Goal: Information Seeking & Learning: Find specific page/section

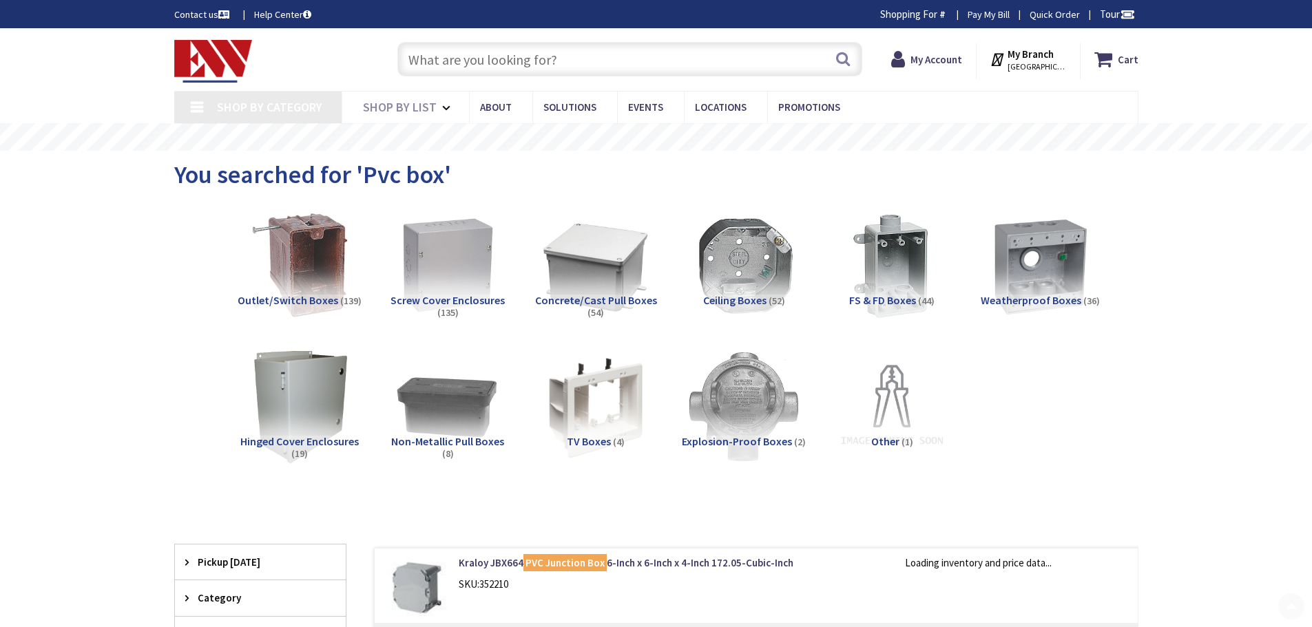
type input "[PERSON_NAME] St @ [PERSON_NAME][GEOGRAPHIC_DATA], [GEOGRAPHIC_DATA]"
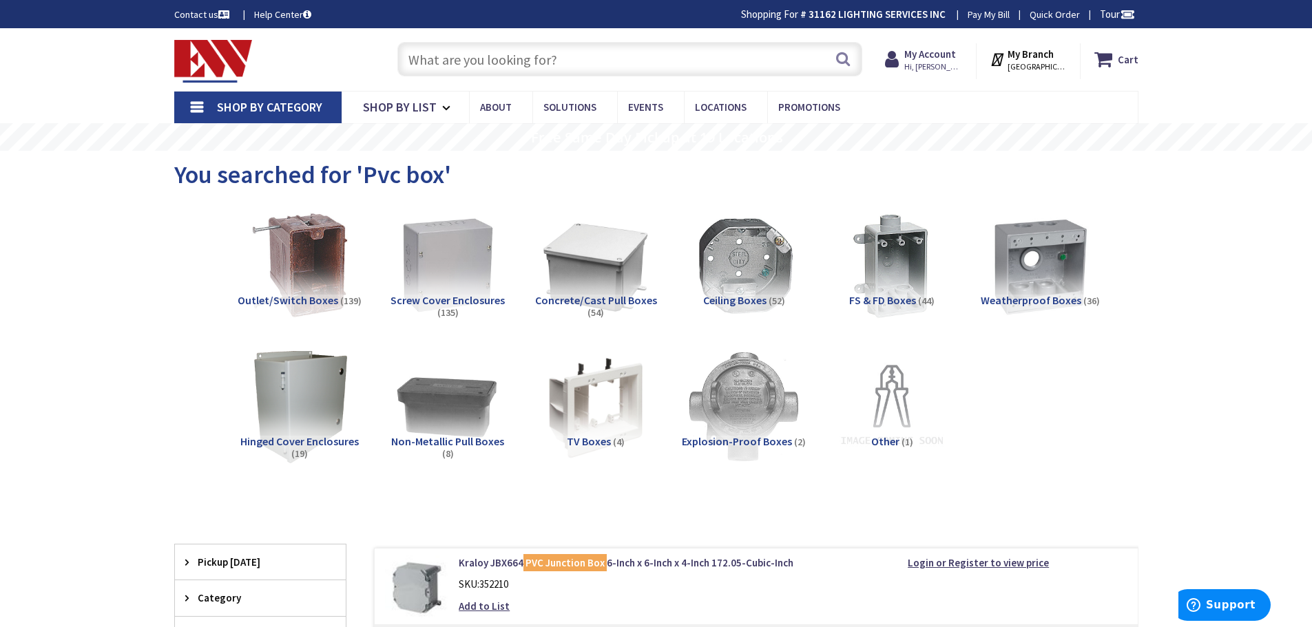
click at [444, 58] on input "text" at bounding box center [629, 59] width 465 height 34
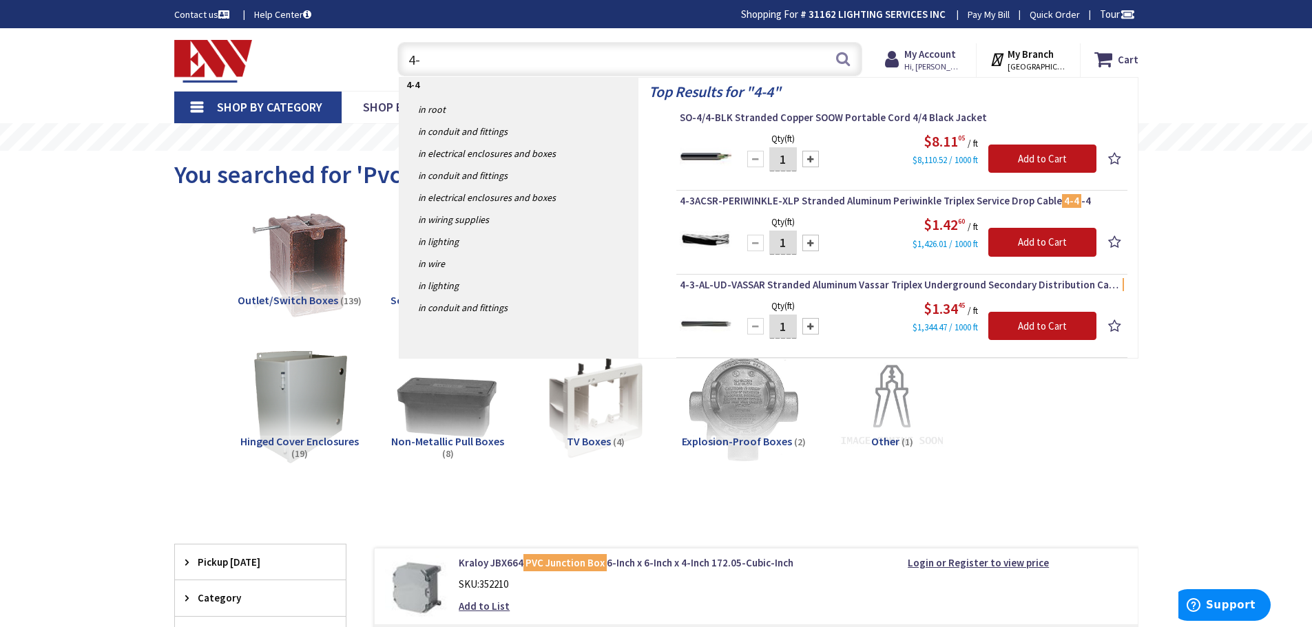
type input "4"
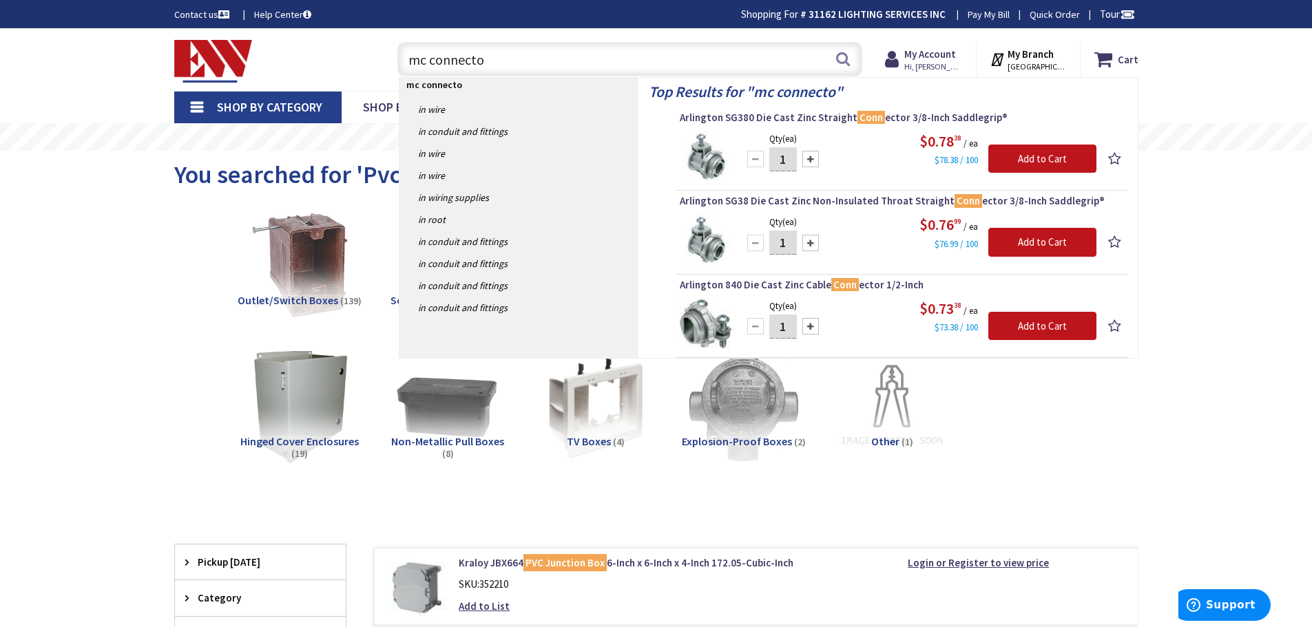
type input "mc connector"
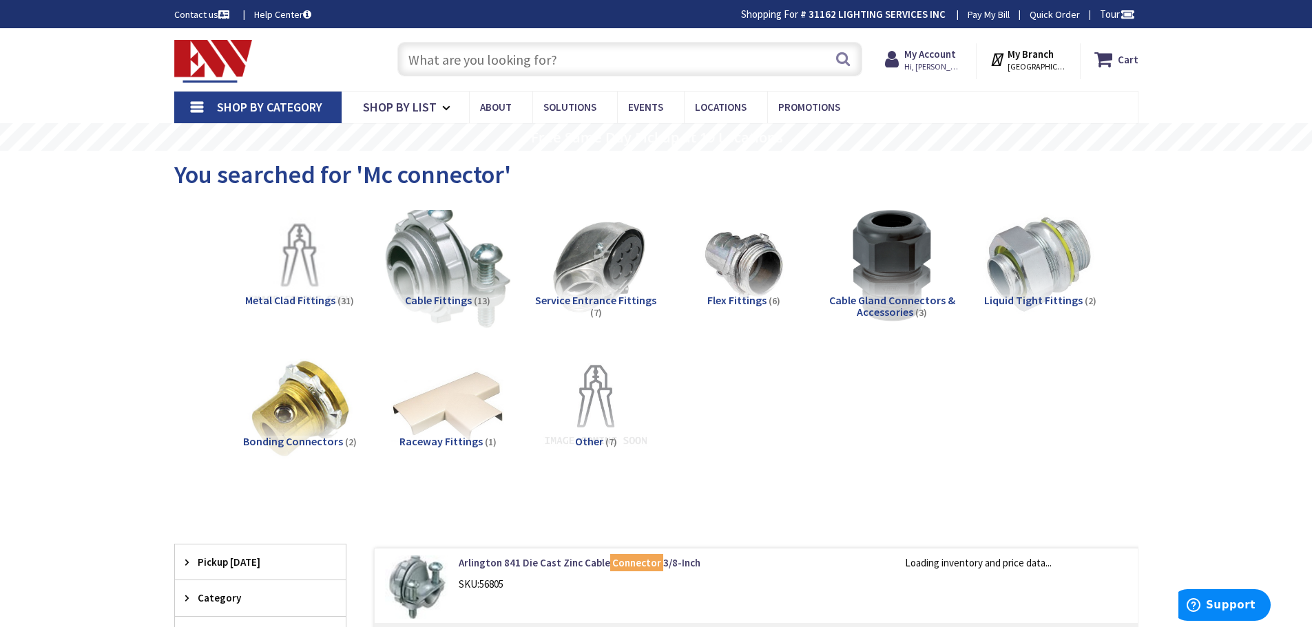
click at [422, 285] on img at bounding box center [447, 265] width 125 height 125
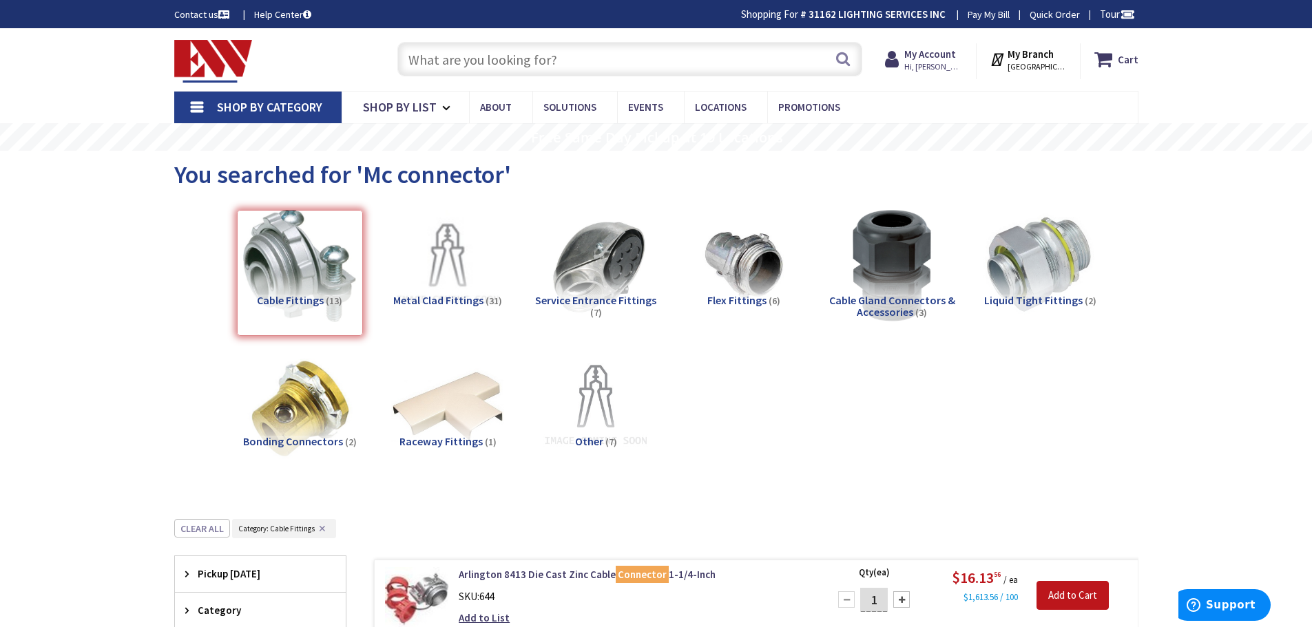
click at [450, 70] on input "text" at bounding box center [629, 59] width 465 height 34
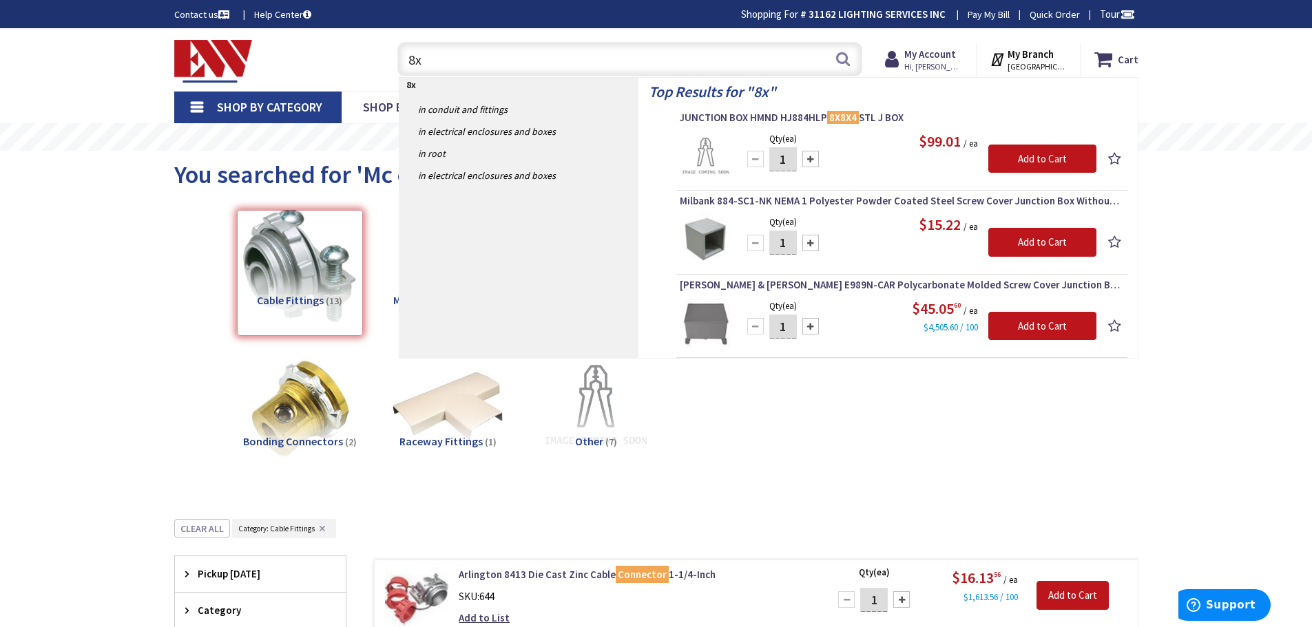
type input "8"
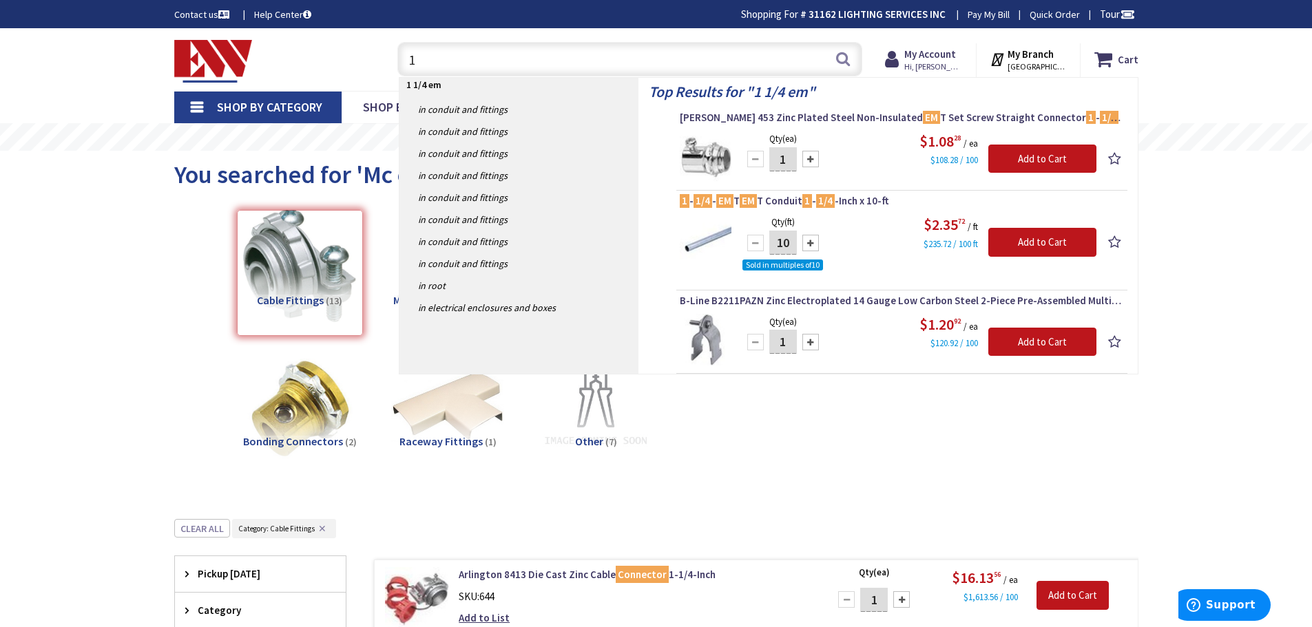
type input "1"
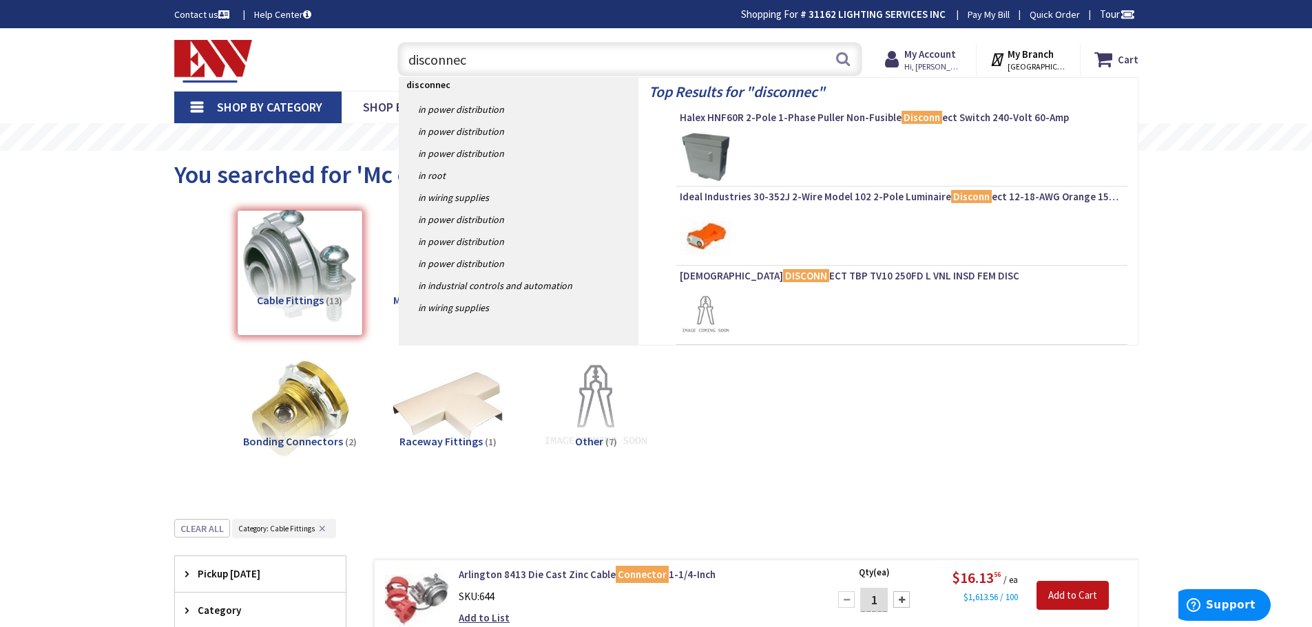
type input "disconnect"
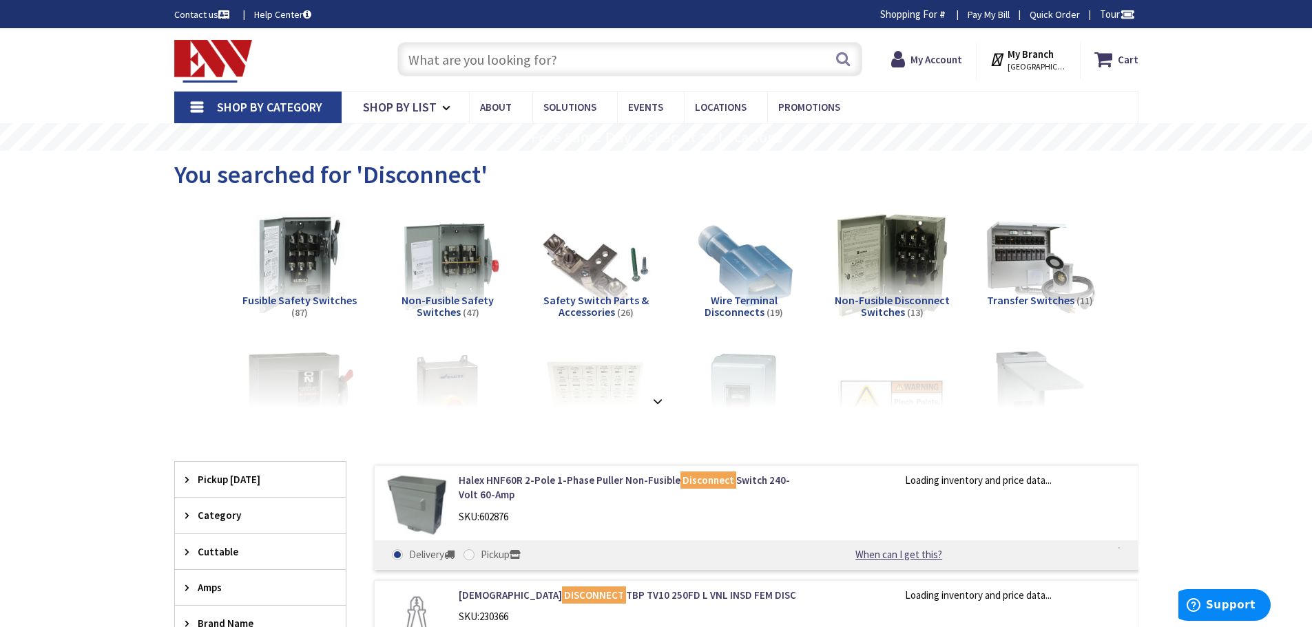
click at [447, 295] on span "Non-Fusible Safety Switches" at bounding box center [448, 306] width 92 height 26
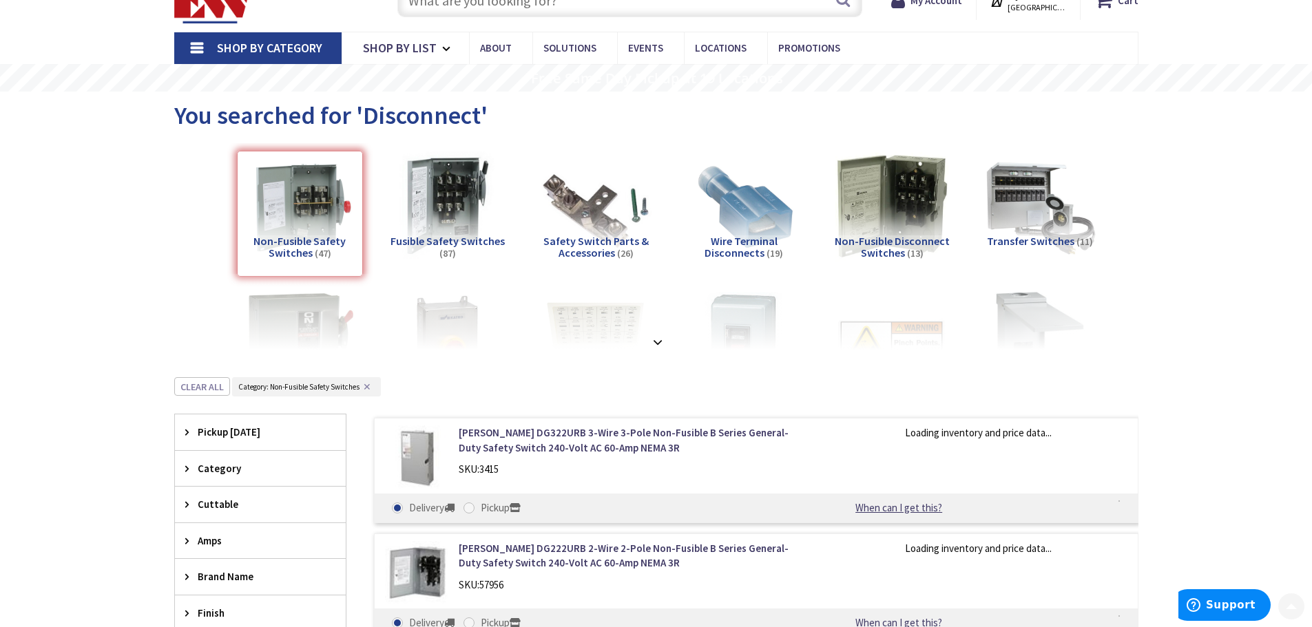
scroll to position [437, 0]
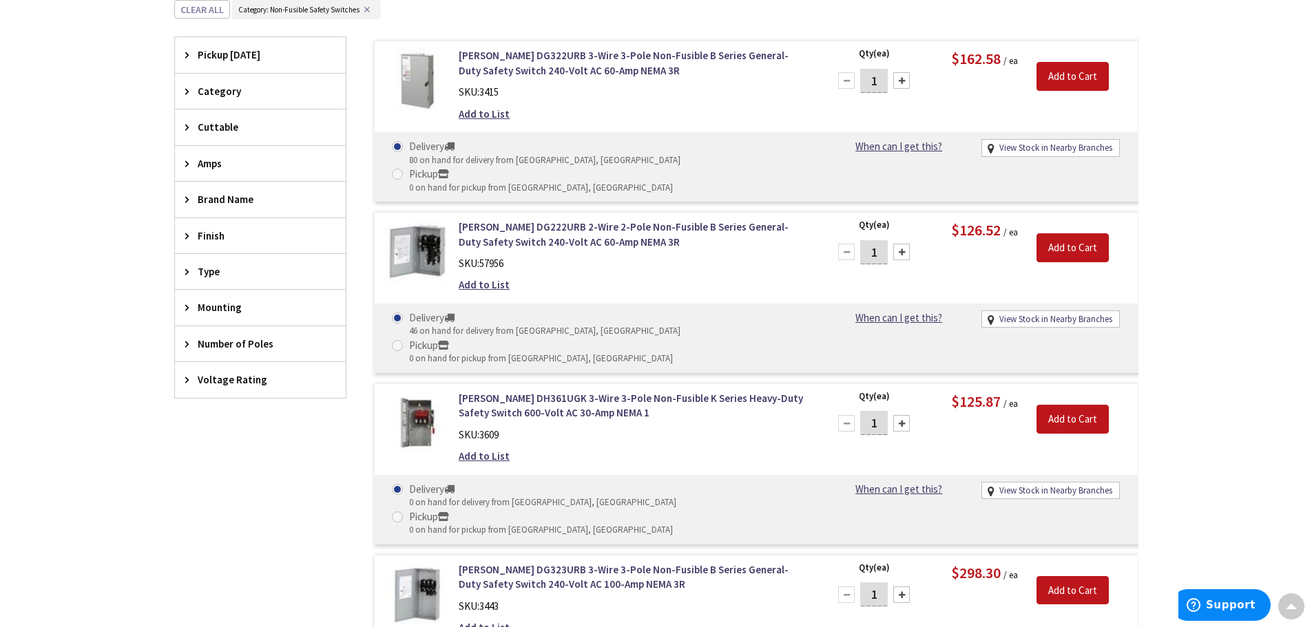
click at [223, 167] on span "Amps" at bounding box center [254, 163] width 112 height 14
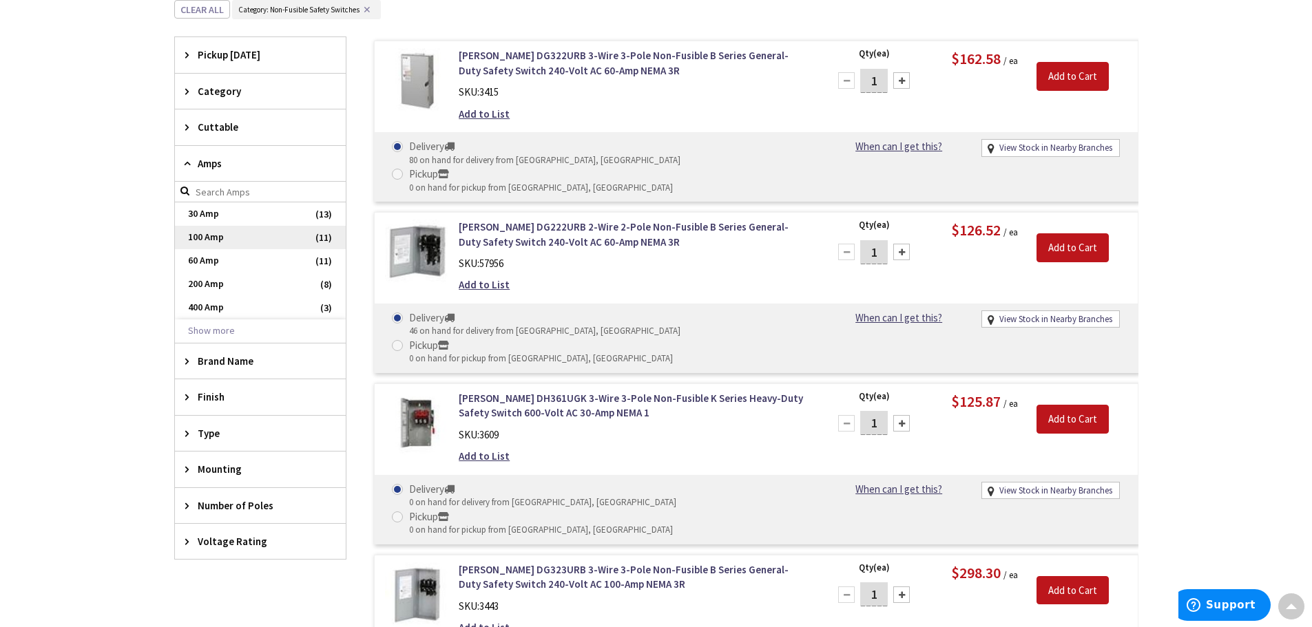
click at [209, 235] on span "100 Amp" at bounding box center [260, 237] width 171 height 23
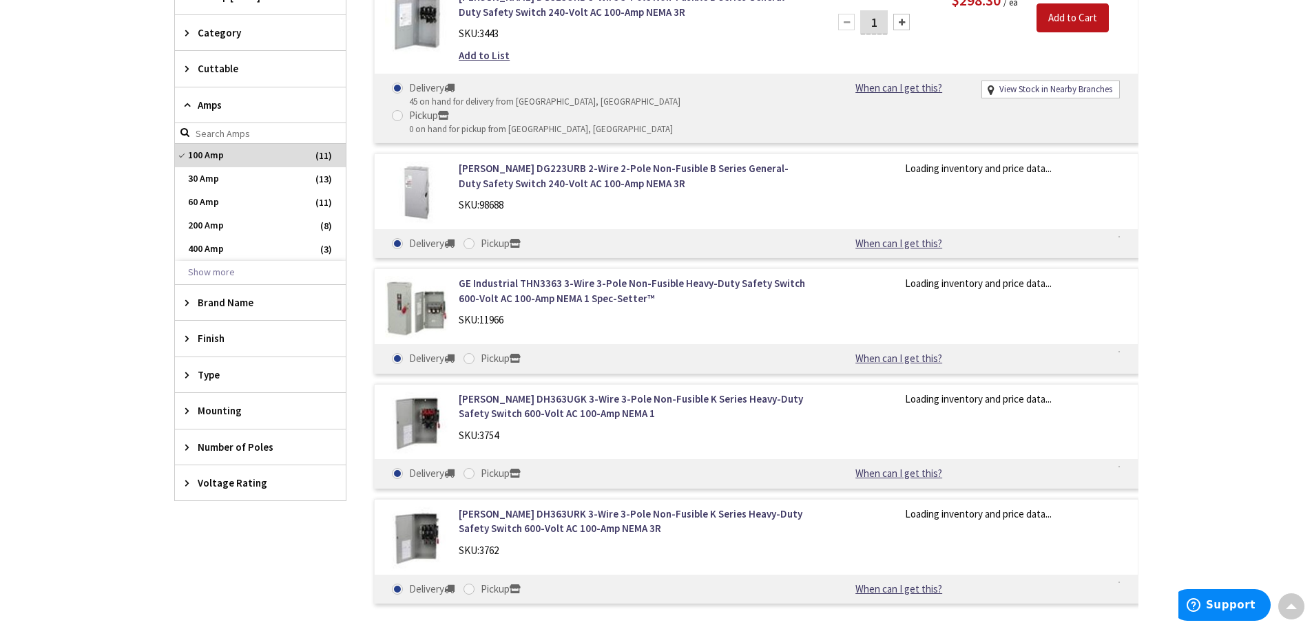
scroll to position [378, 0]
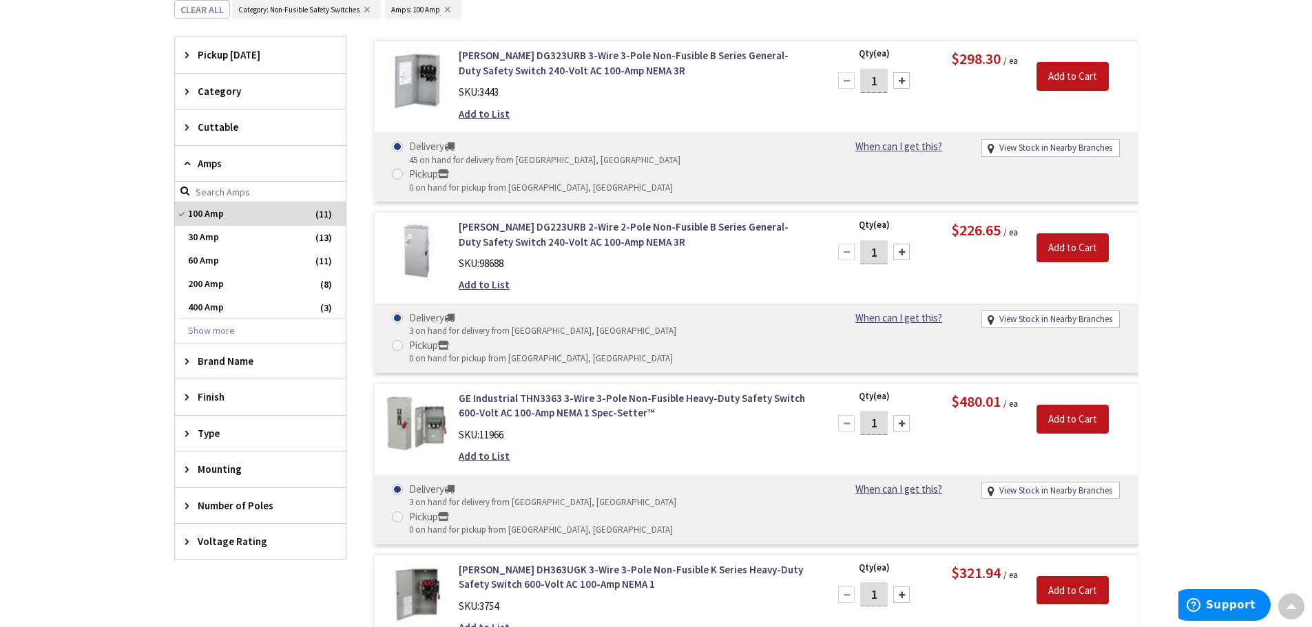
click at [225, 499] on span "Number of Poles" at bounding box center [254, 506] width 112 height 14
click at [227, 558] on span "3" at bounding box center [260, 556] width 171 height 23
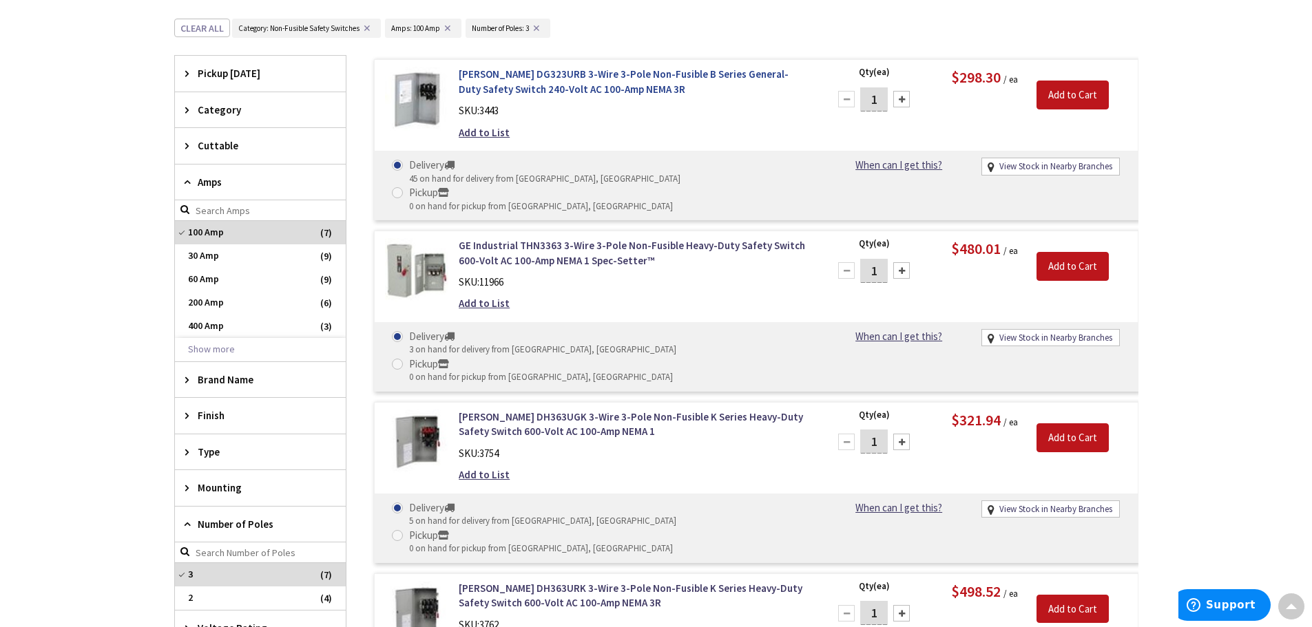
scroll to position [0, 0]
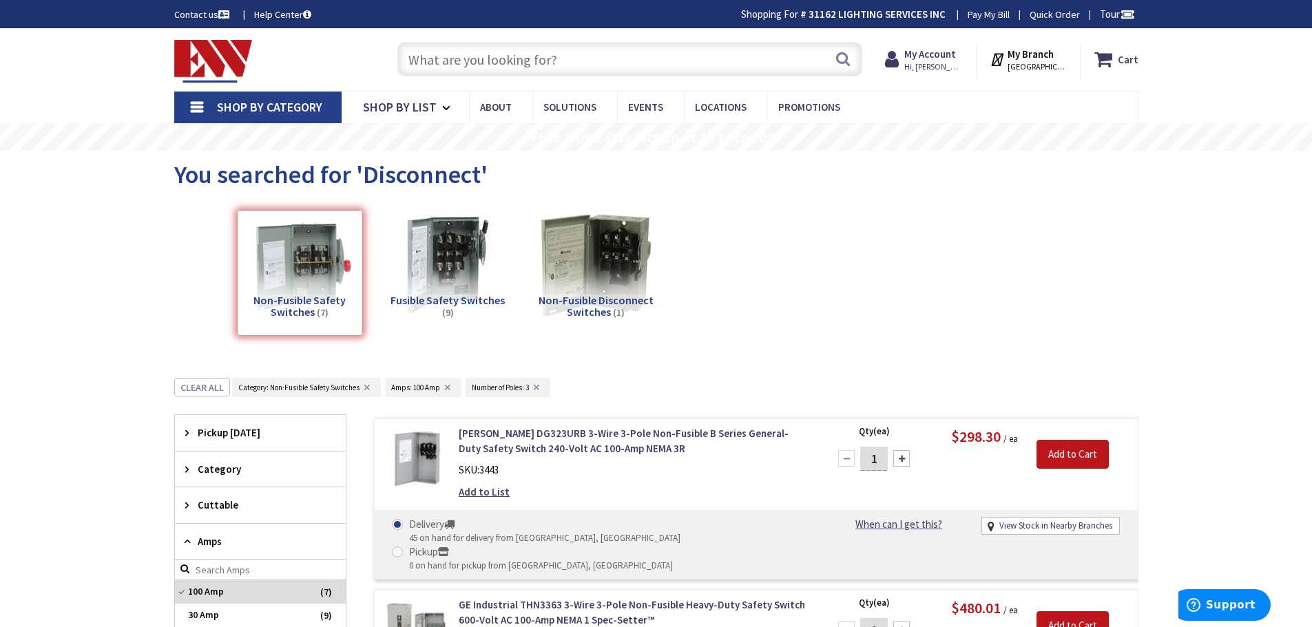
click at [470, 56] on input "text" at bounding box center [629, 59] width 465 height 34
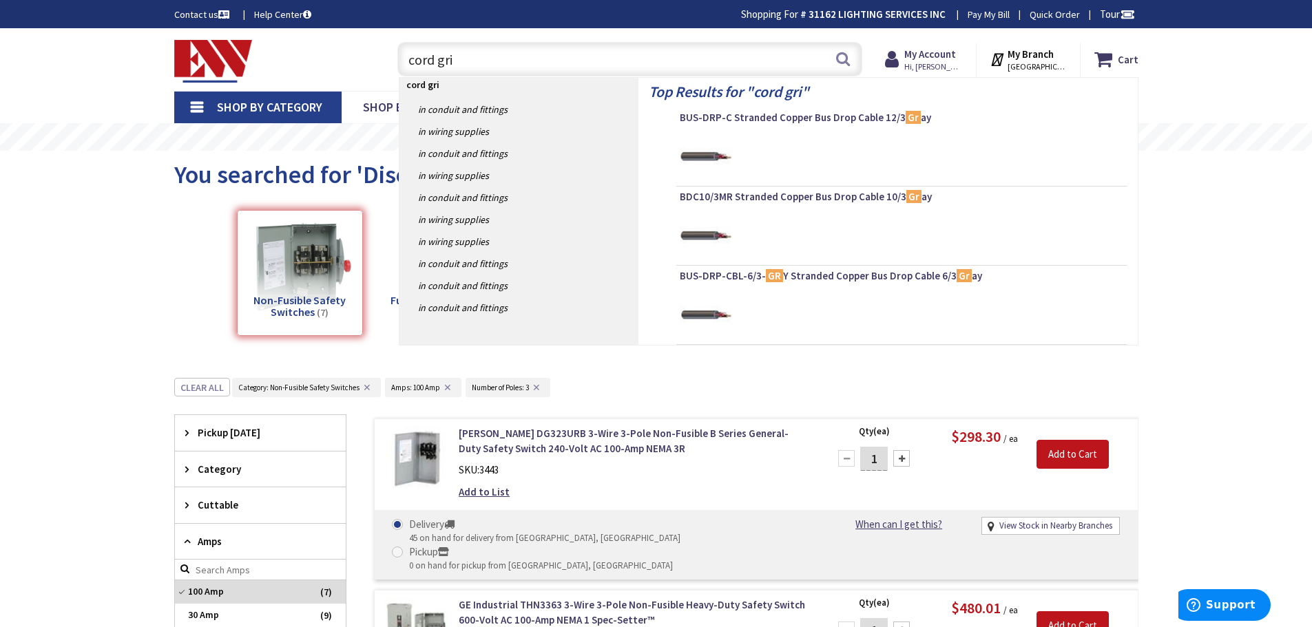
type input "cord grip"
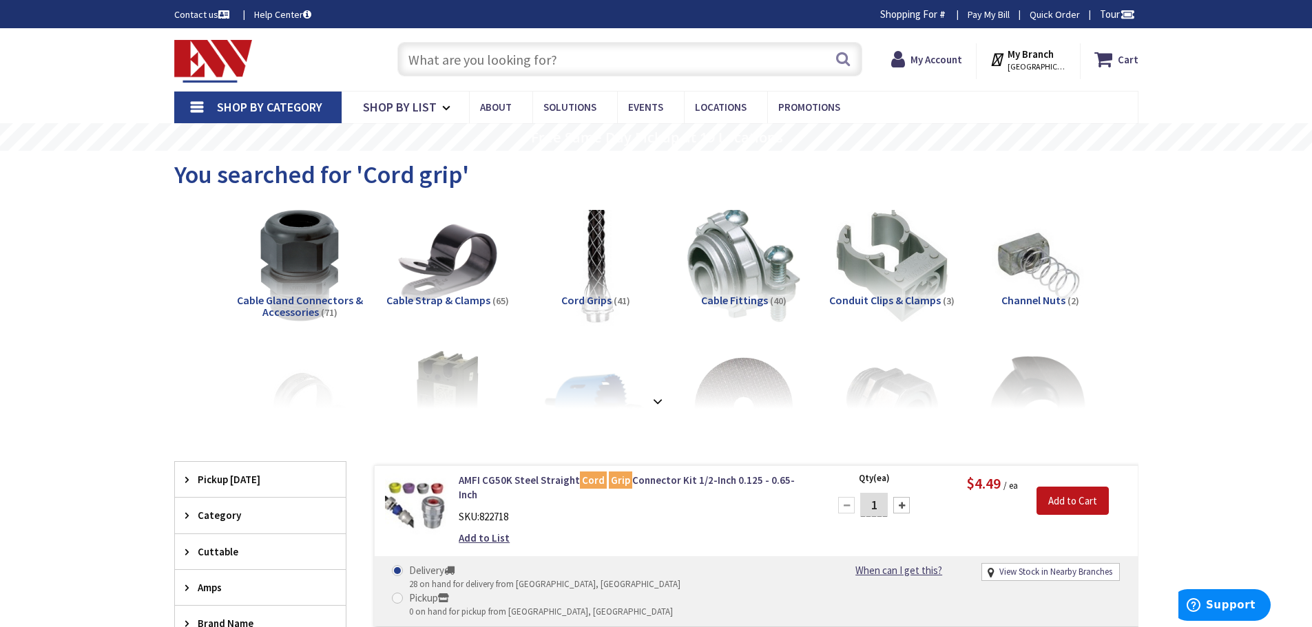
click at [596, 250] on img at bounding box center [595, 265] width 125 height 125
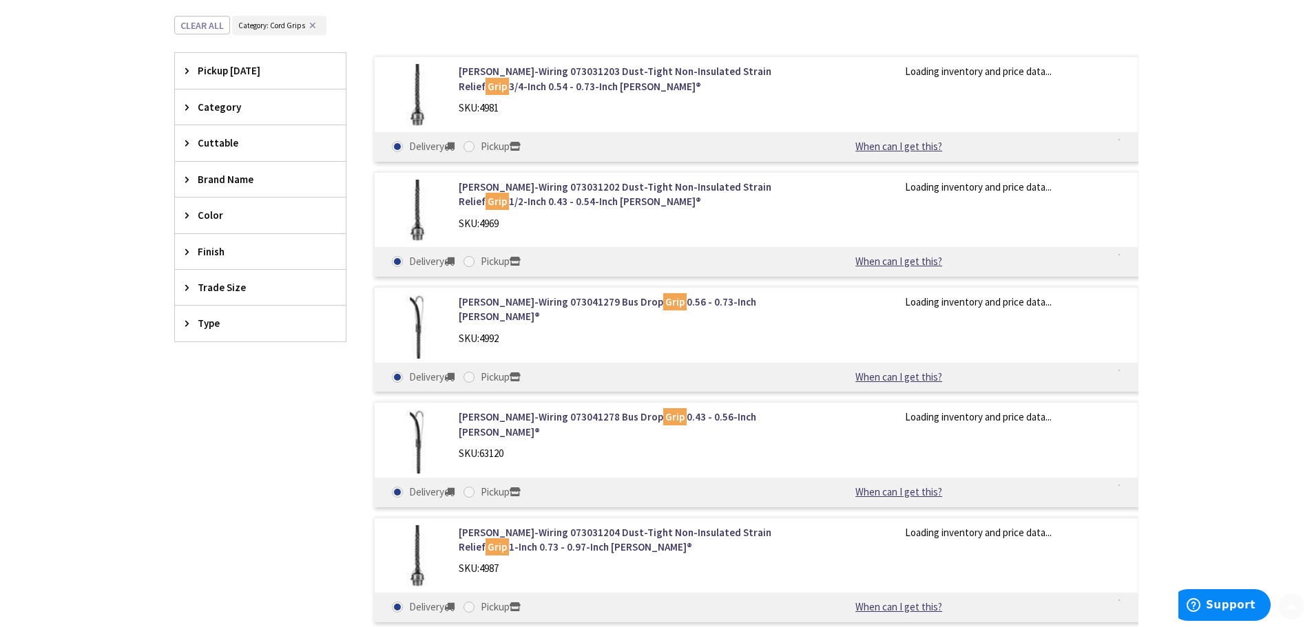
scroll to position [437, 0]
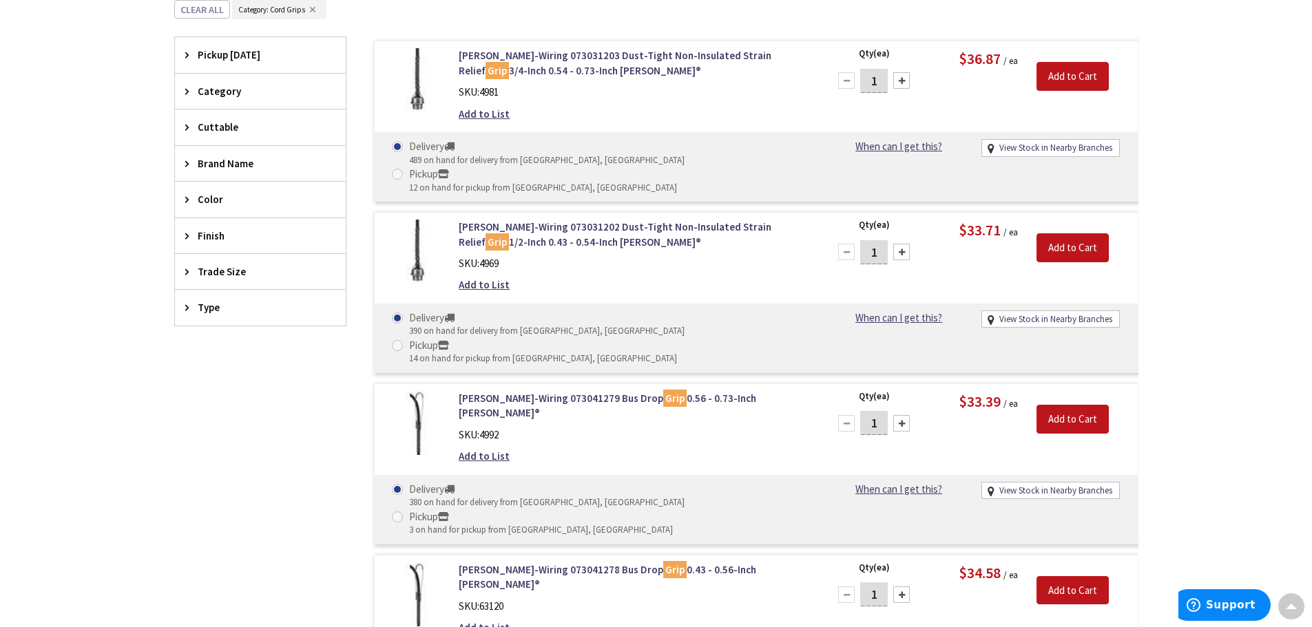
click at [233, 271] on span "Trade Size" at bounding box center [254, 271] width 112 height 14
click at [214, 407] on span "1-1/4 Inch" at bounding box center [260, 415] width 171 height 23
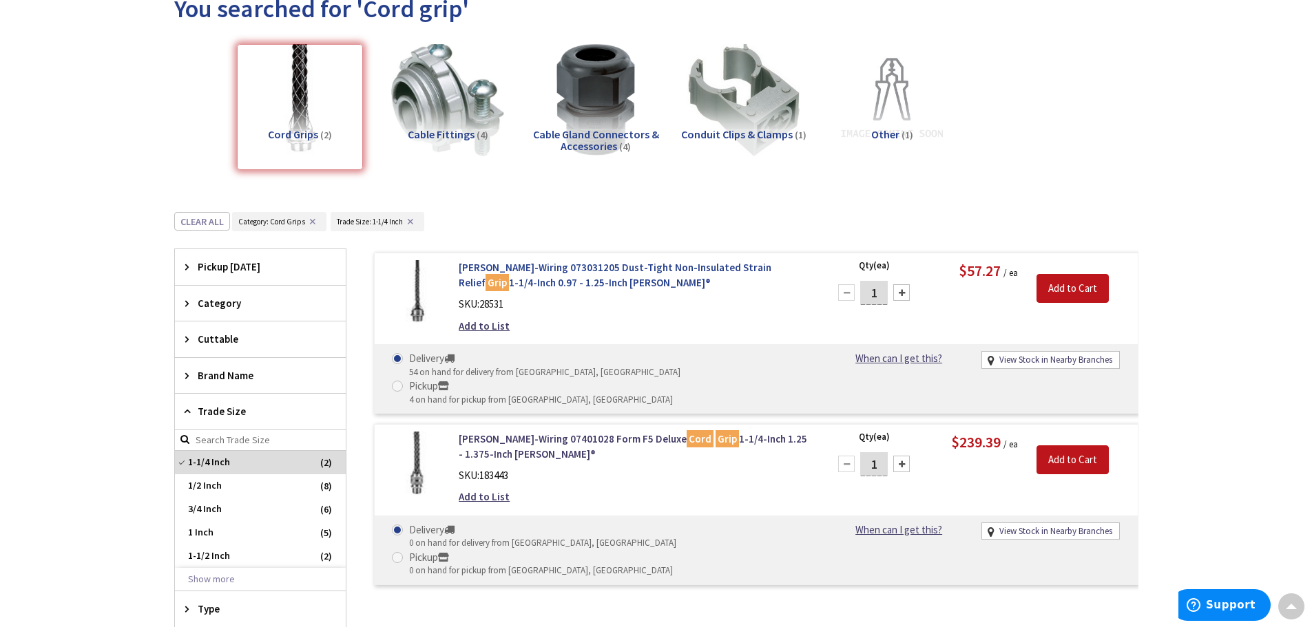
scroll to position [0, 0]
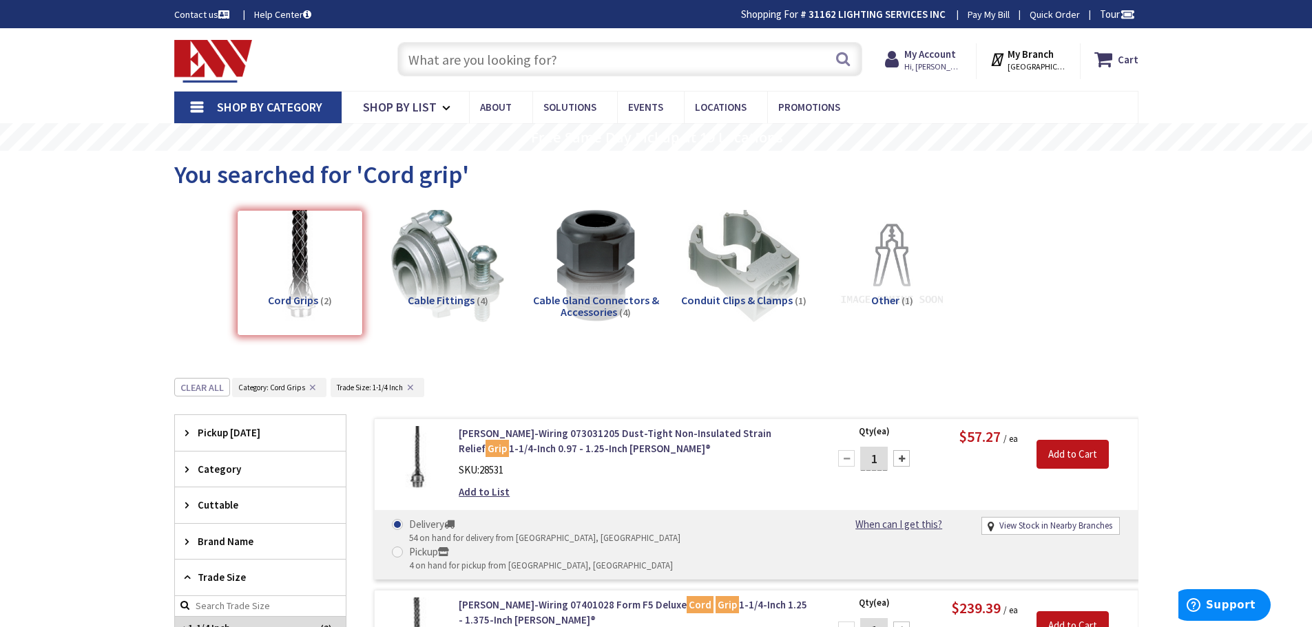
click at [592, 296] on span "Cable Gland Connectors & Accessories" at bounding box center [596, 306] width 126 height 26
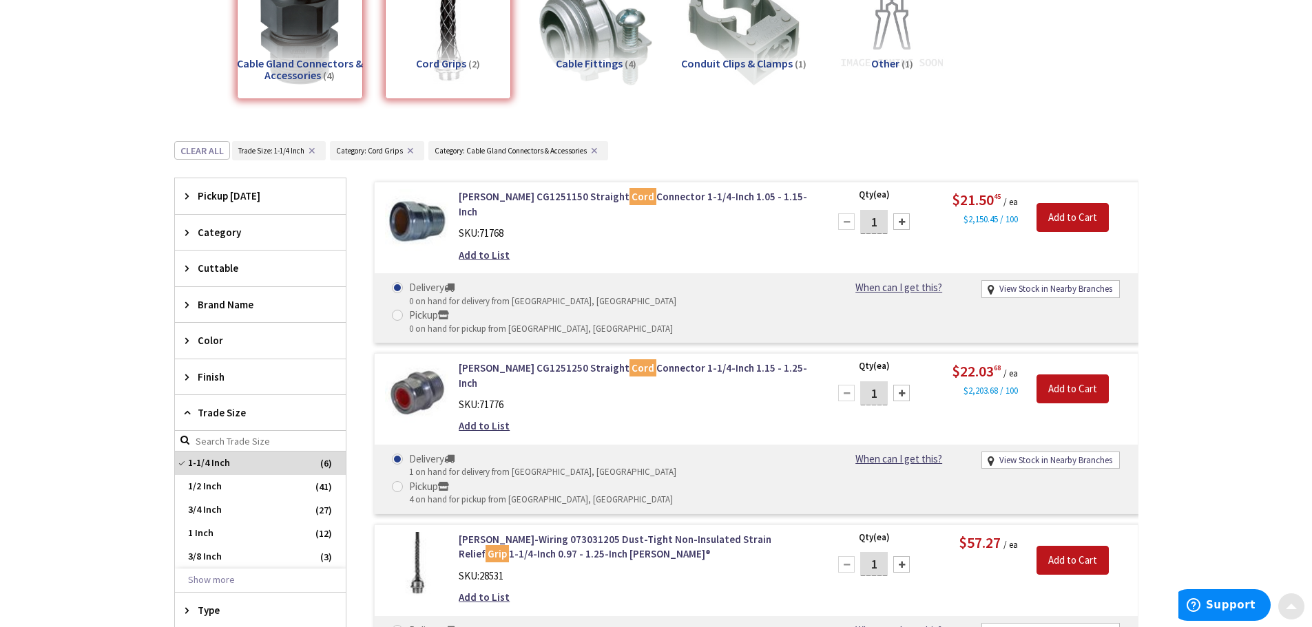
scroll to position [344, 0]
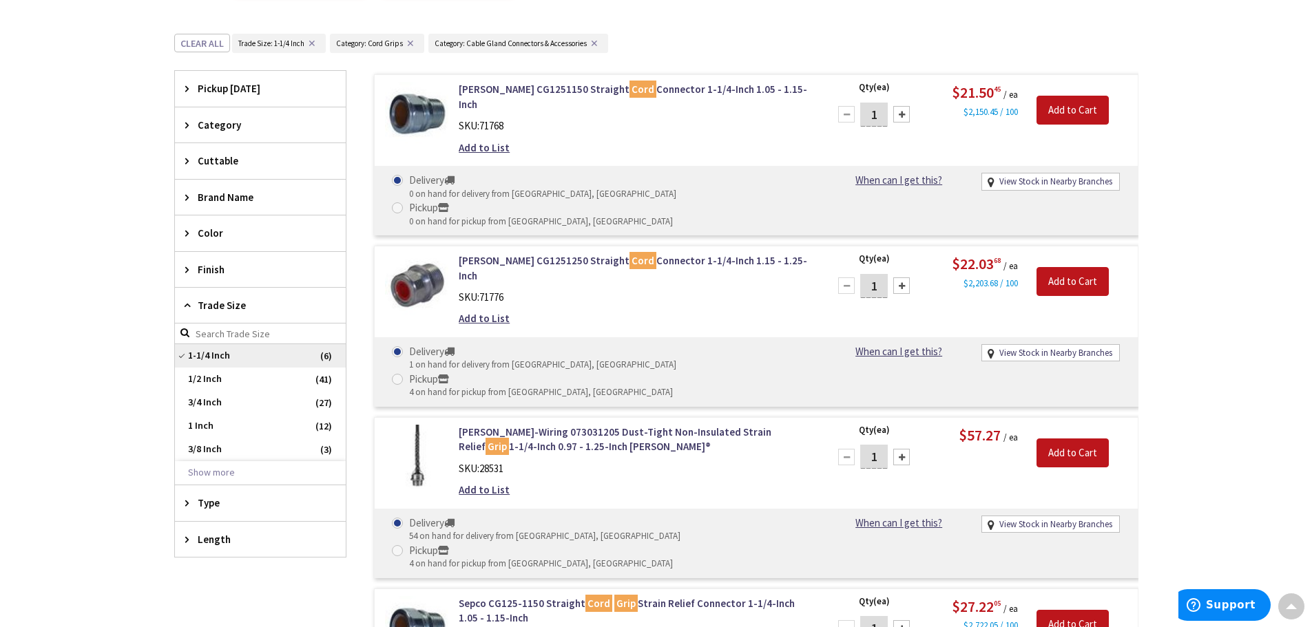
click at [222, 351] on span "1-1/4 Inch" at bounding box center [260, 355] width 171 height 23
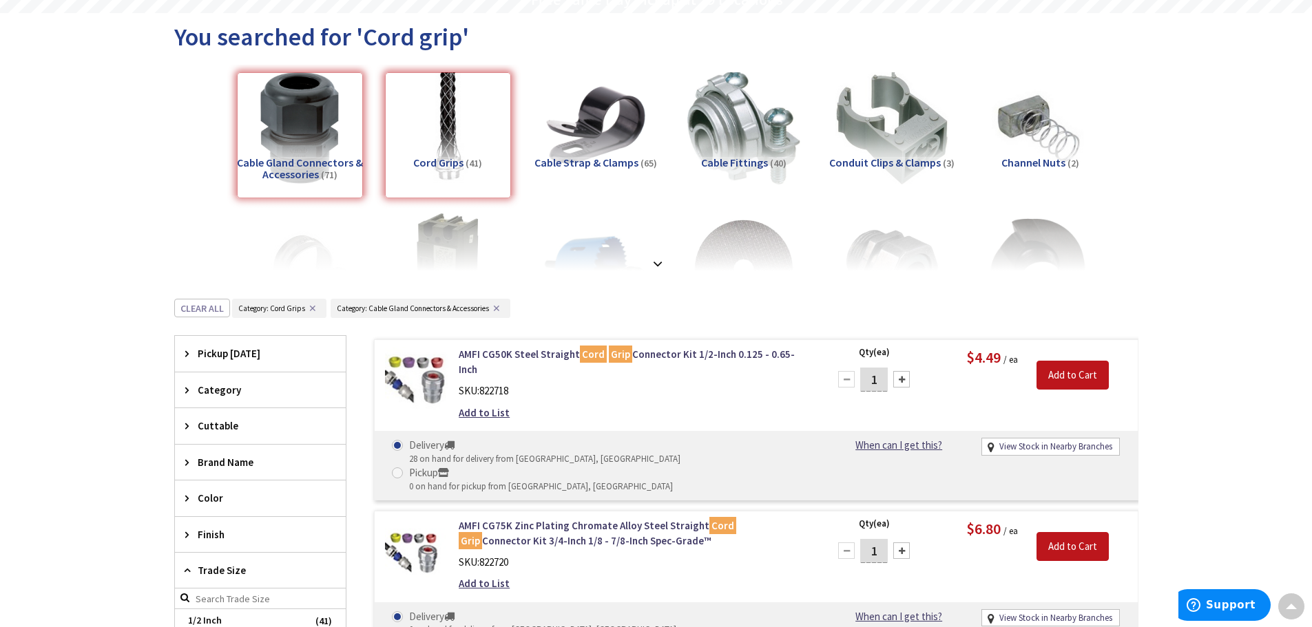
scroll to position [0, 0]
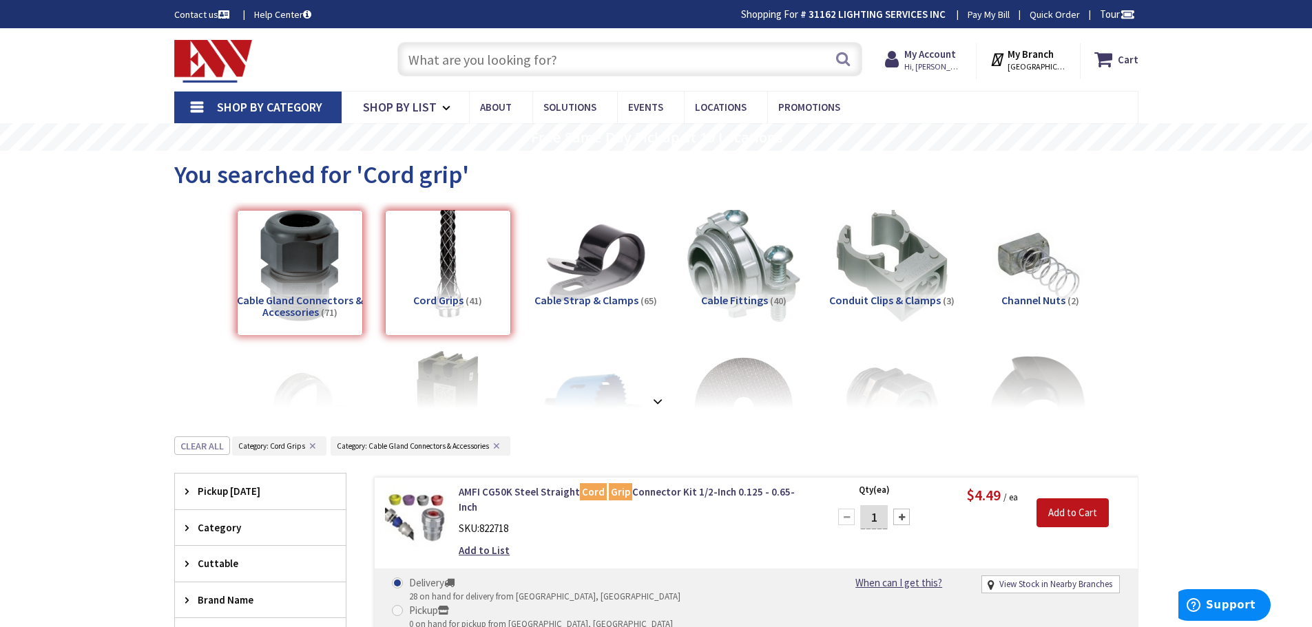
click at [492, 64] on input "text" at bounding box center [629, 59] width 465 height 34
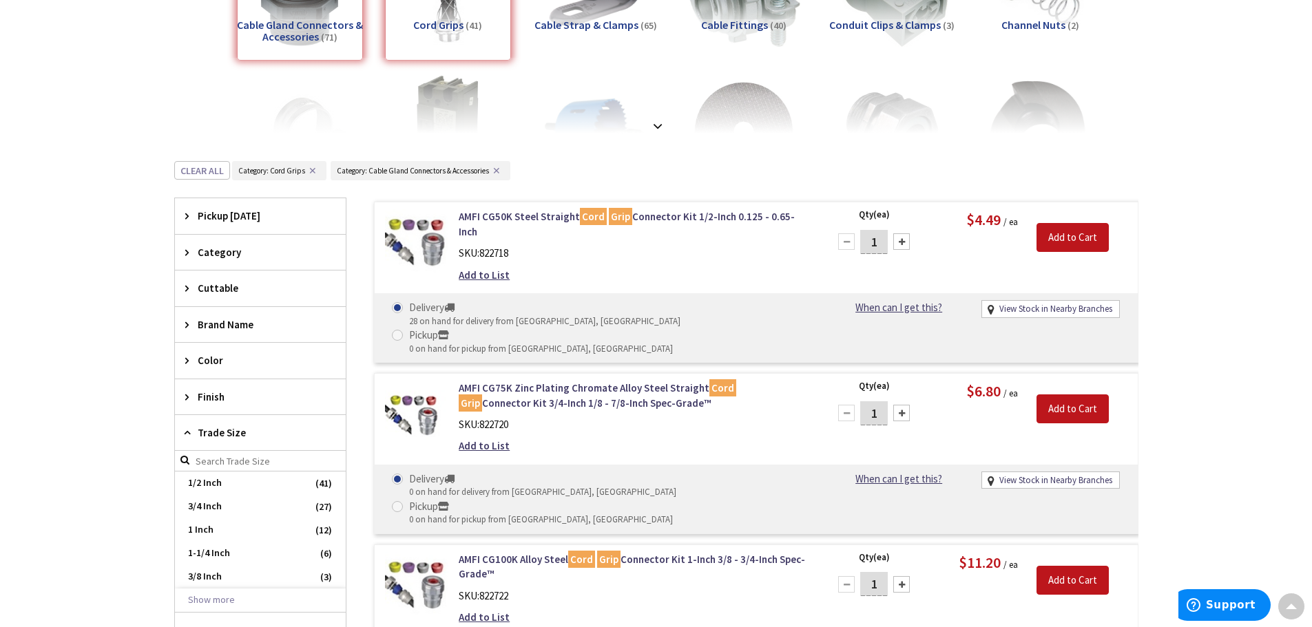
scroll to position [51, 0]
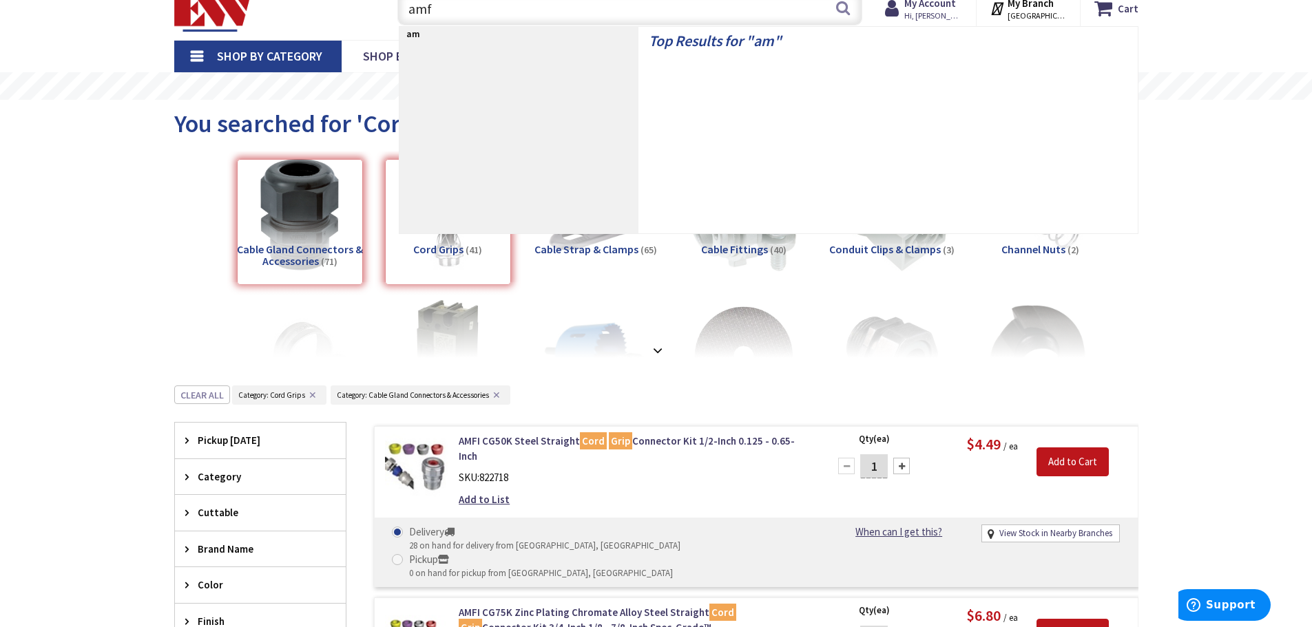
type input "amfi"
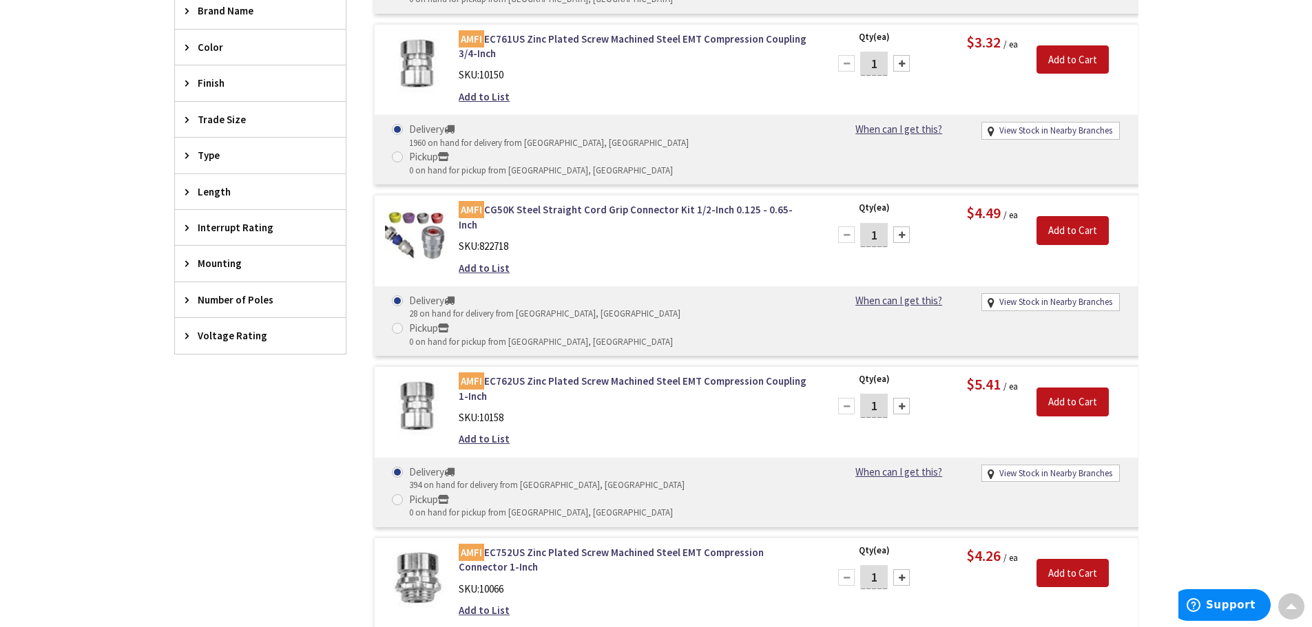
scroll to position [551, 0]
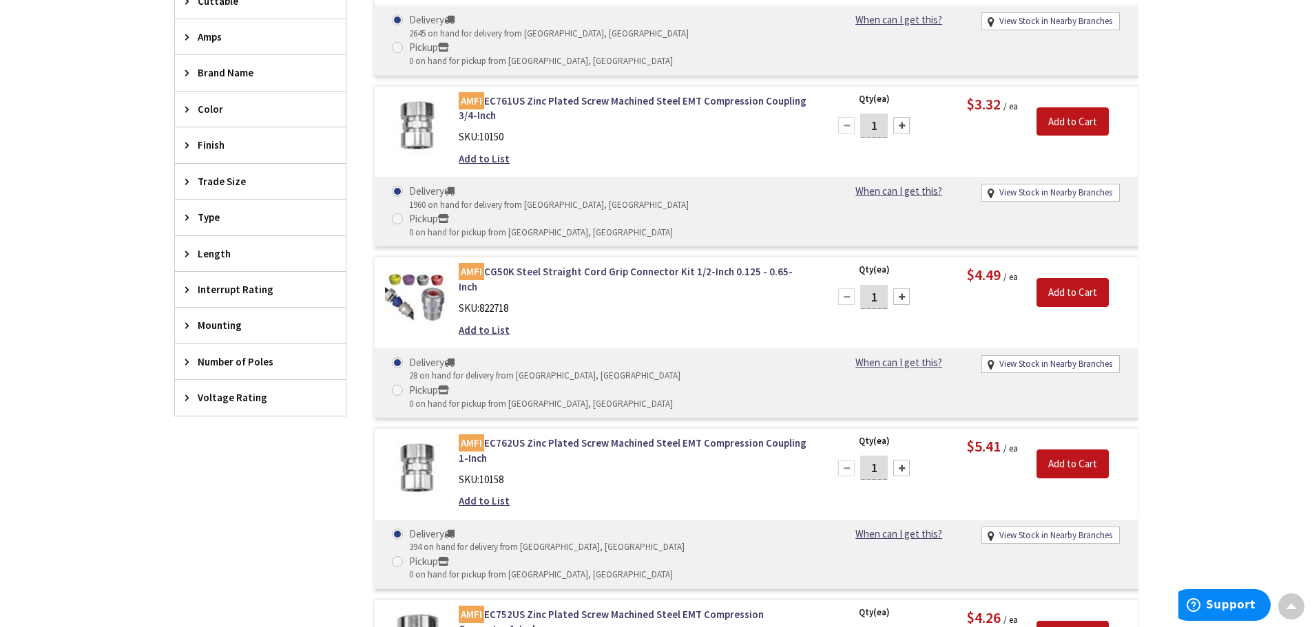
click at [219, 179] on span "Trade Size" at bounding box center [254, 181] width 112 height 14
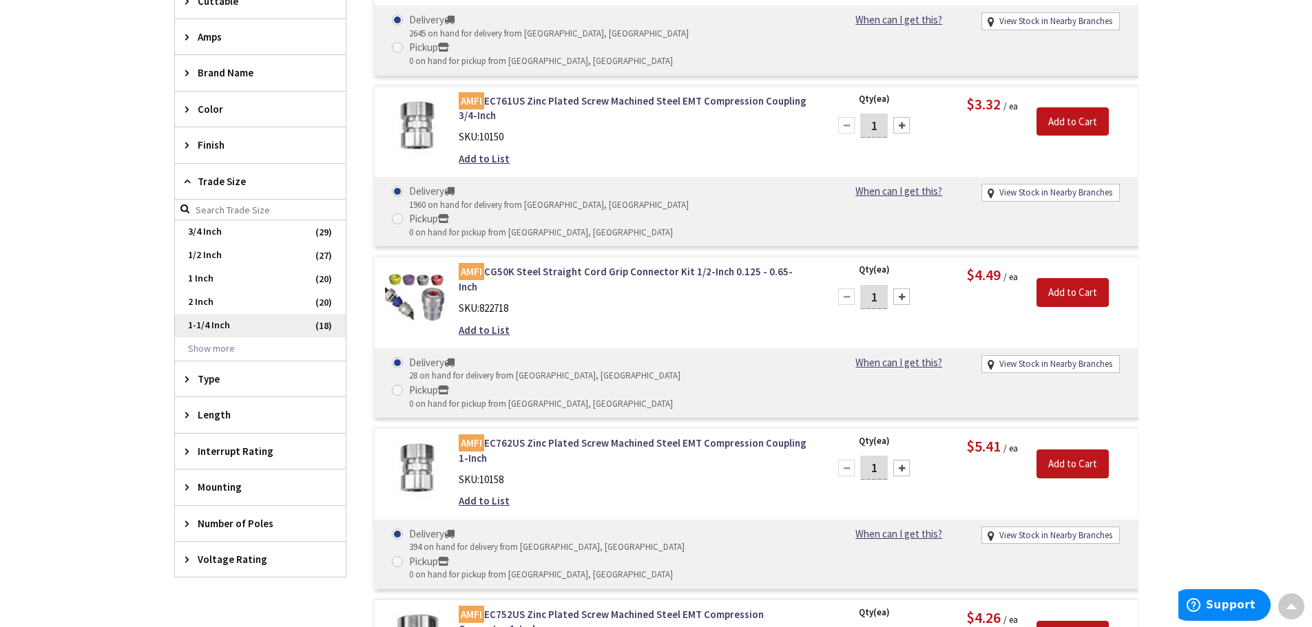
click at [208, 320] on span "1-1/4 Inch" at bounding box center [260, 325] width 171 height 23
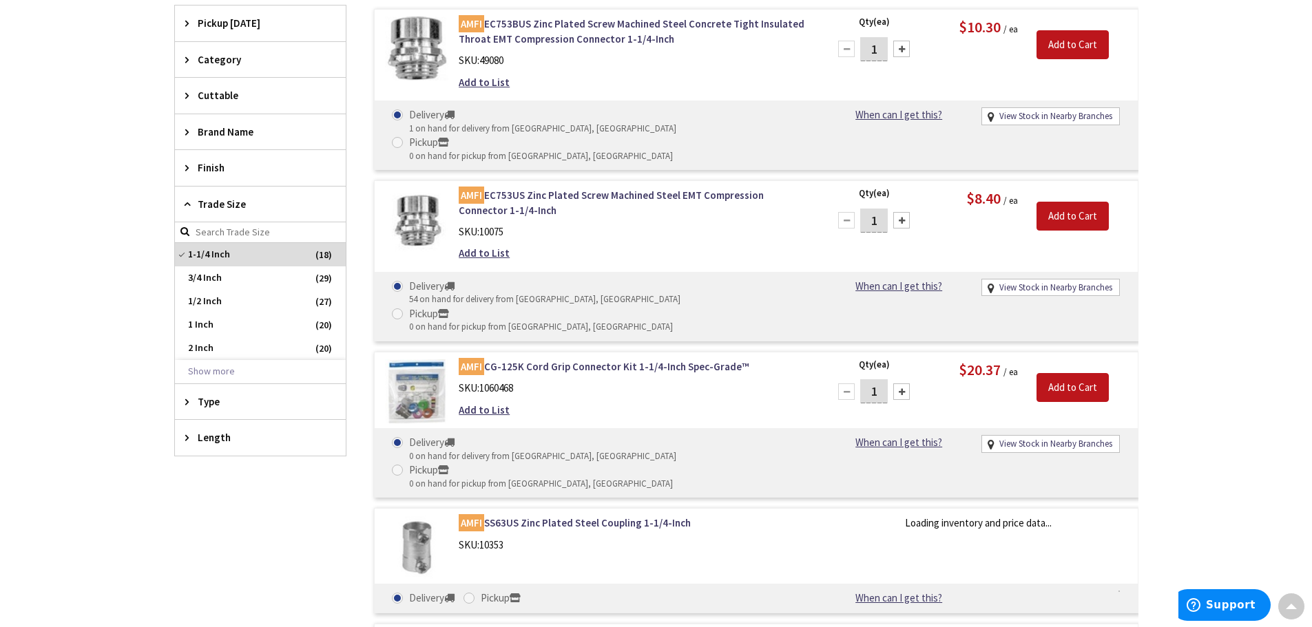
scroll to position [645, 0]
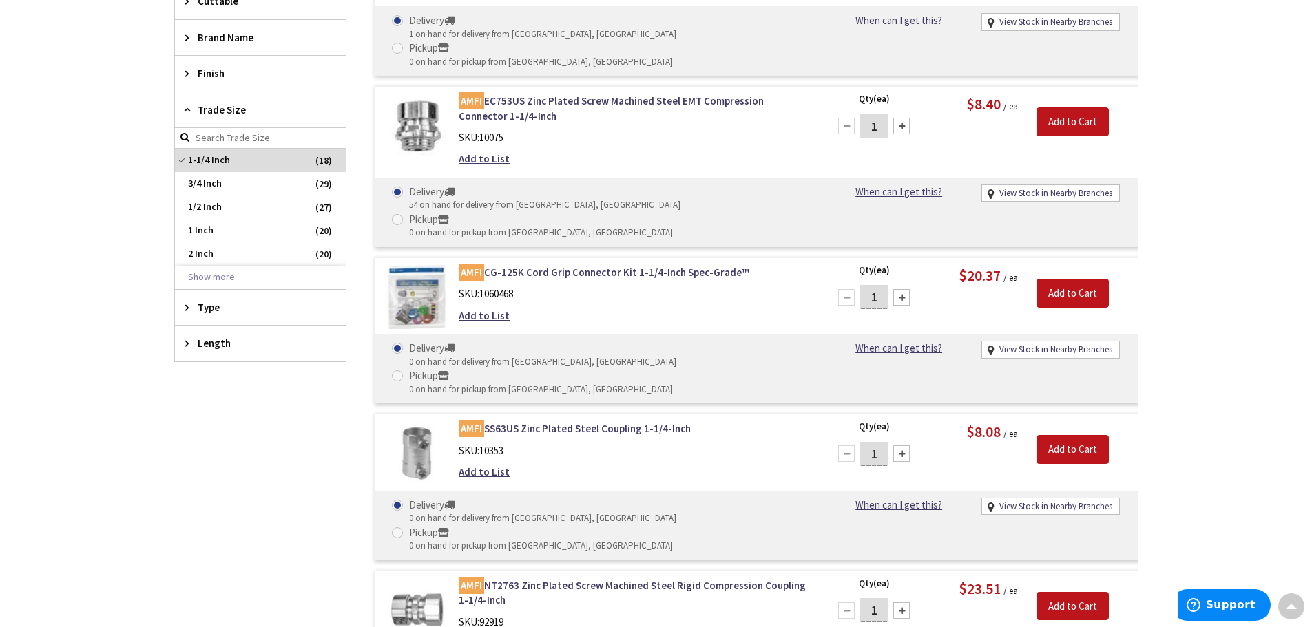
click at [216, 274] on button "Show more" at bounding box center [260, 277] width 171 height 23
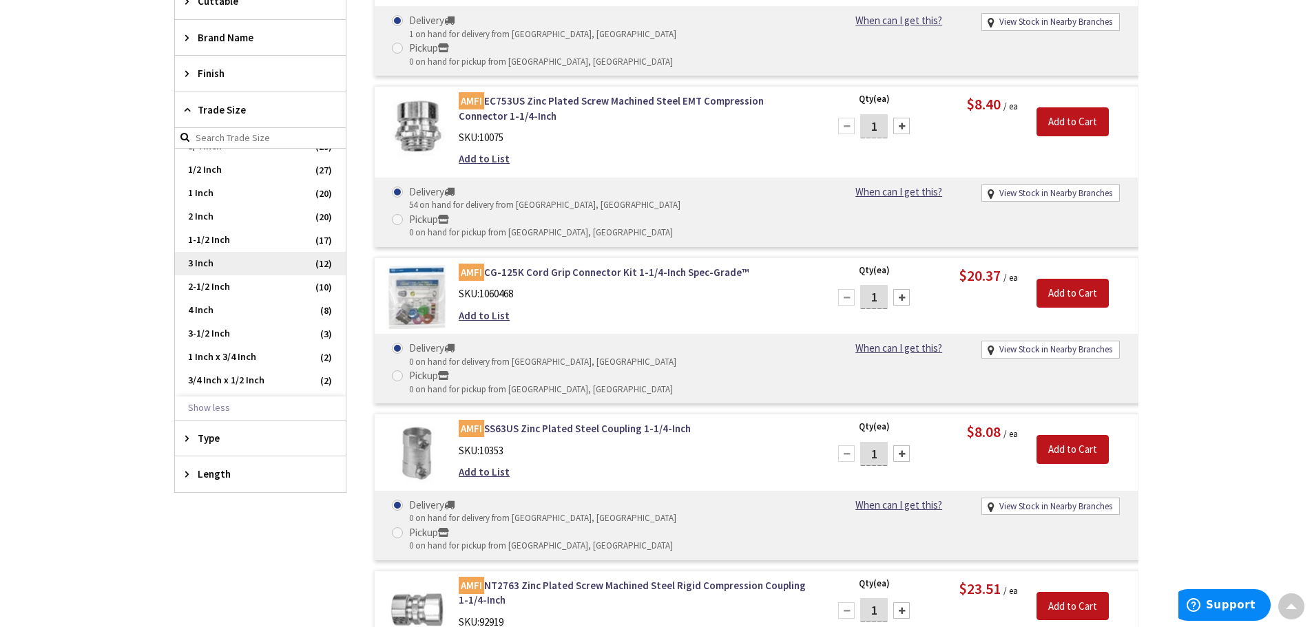
scroll to position [0, 0]
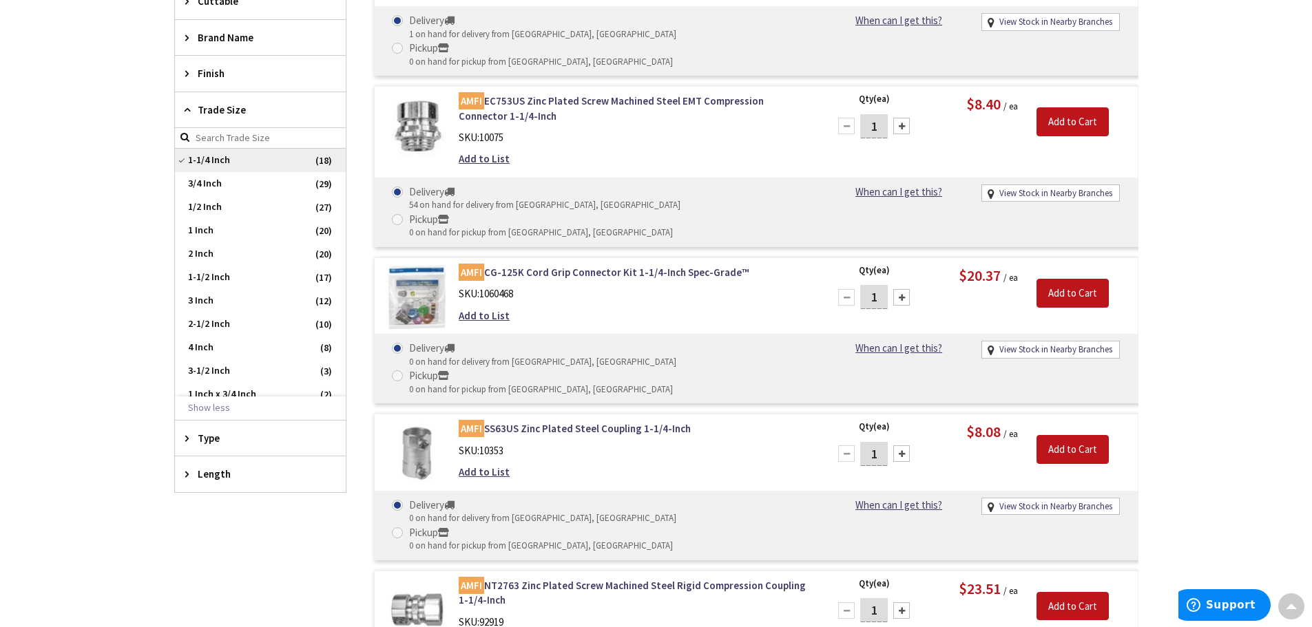
click at [207, 154] on span "1-1/4 Inch" at bounding box center [260, 160] width 171 height 23
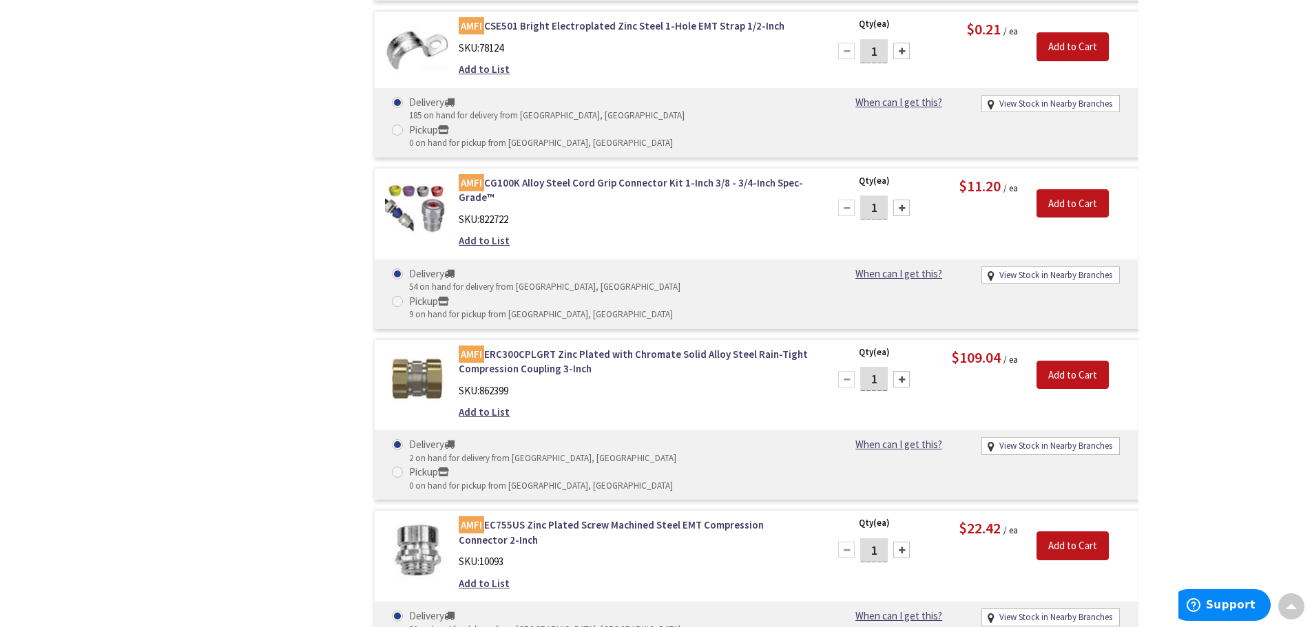
scroll to position [1554, 0]
